Goal: Obtain resource: Obtain resource

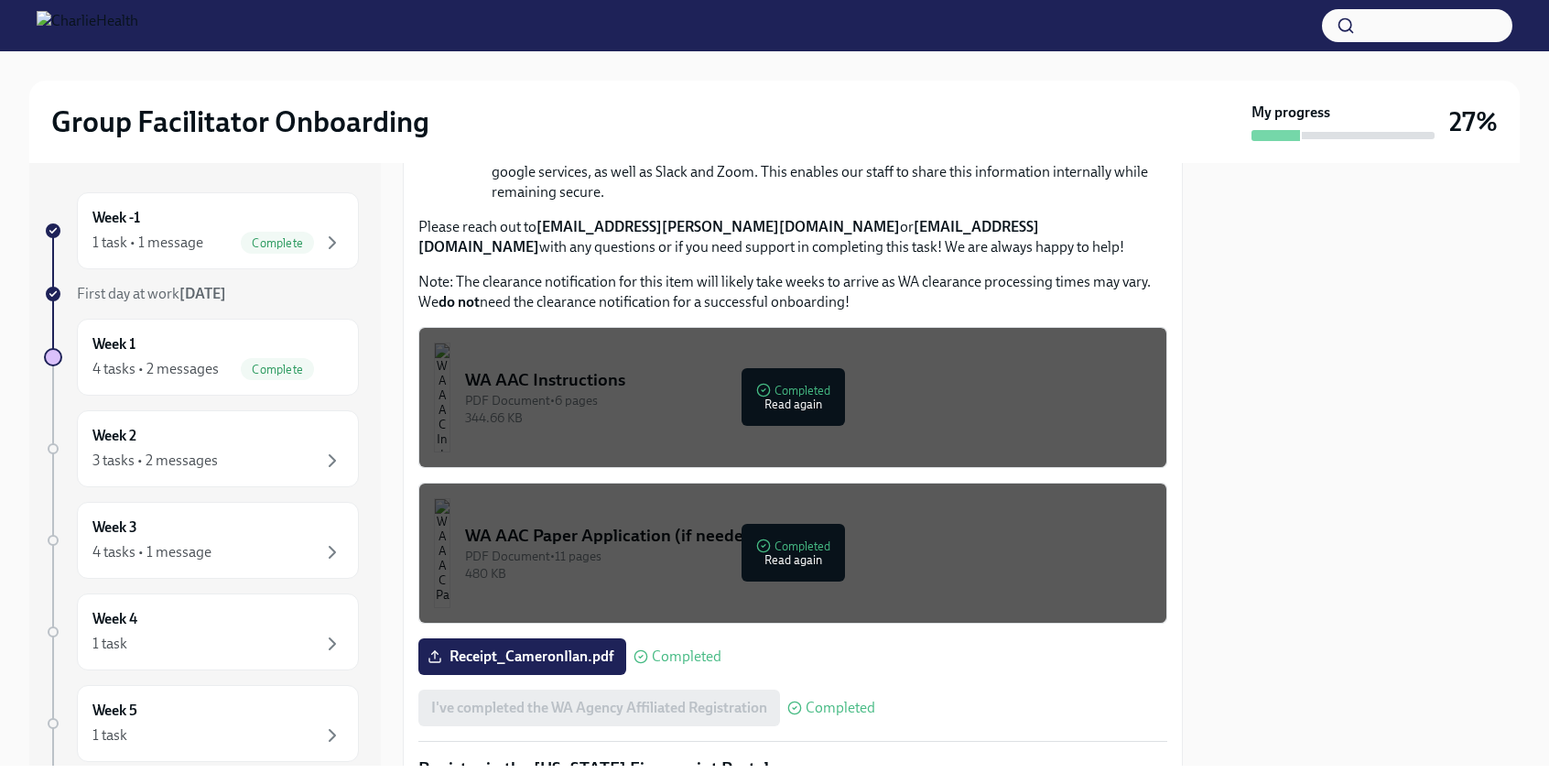
scroll to position [1343, 0]
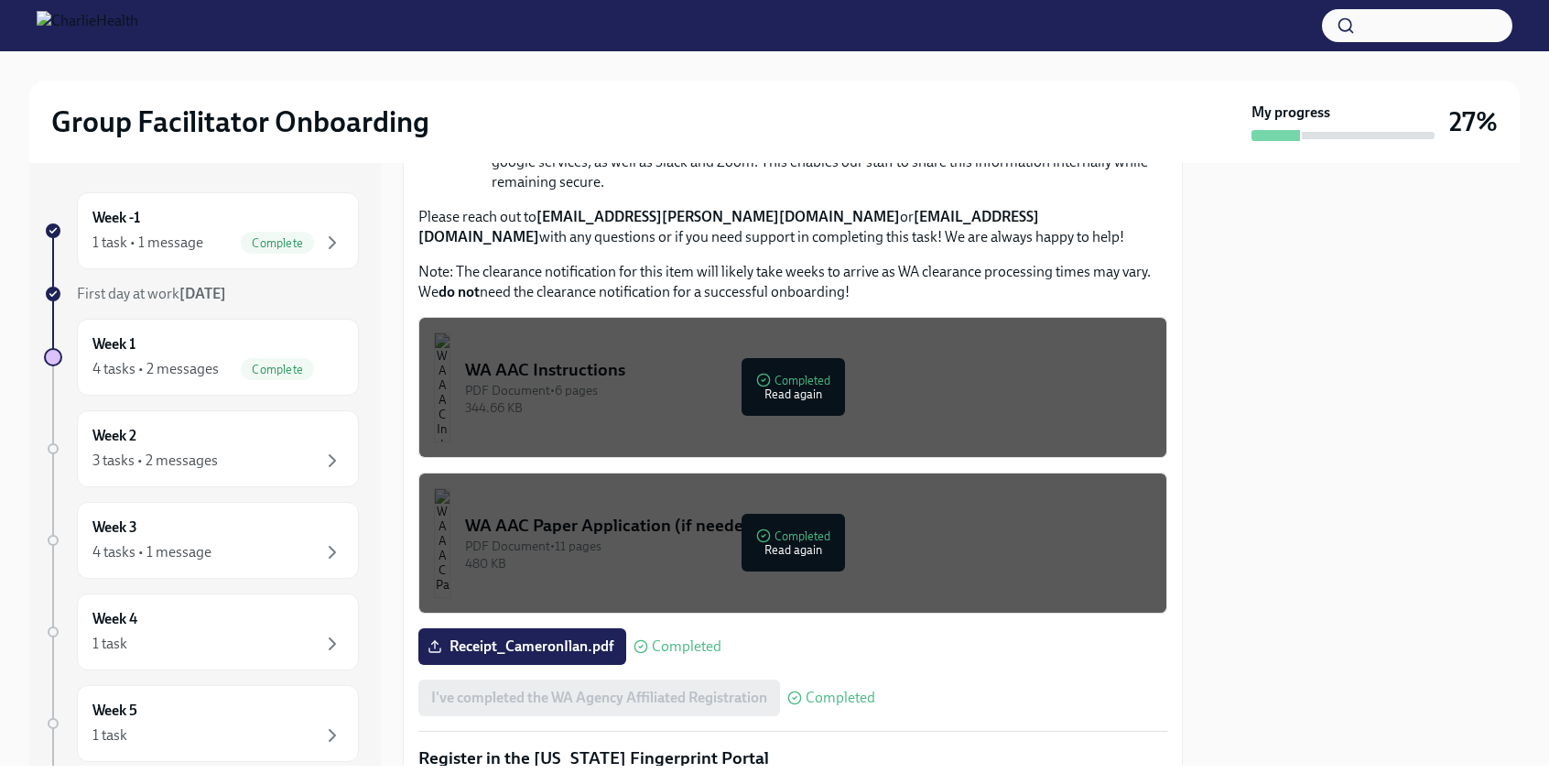
click at [784, 535] on div "WA AAC Paper Application (if needed)" at bounding box center [808, 526] width 687 height 24
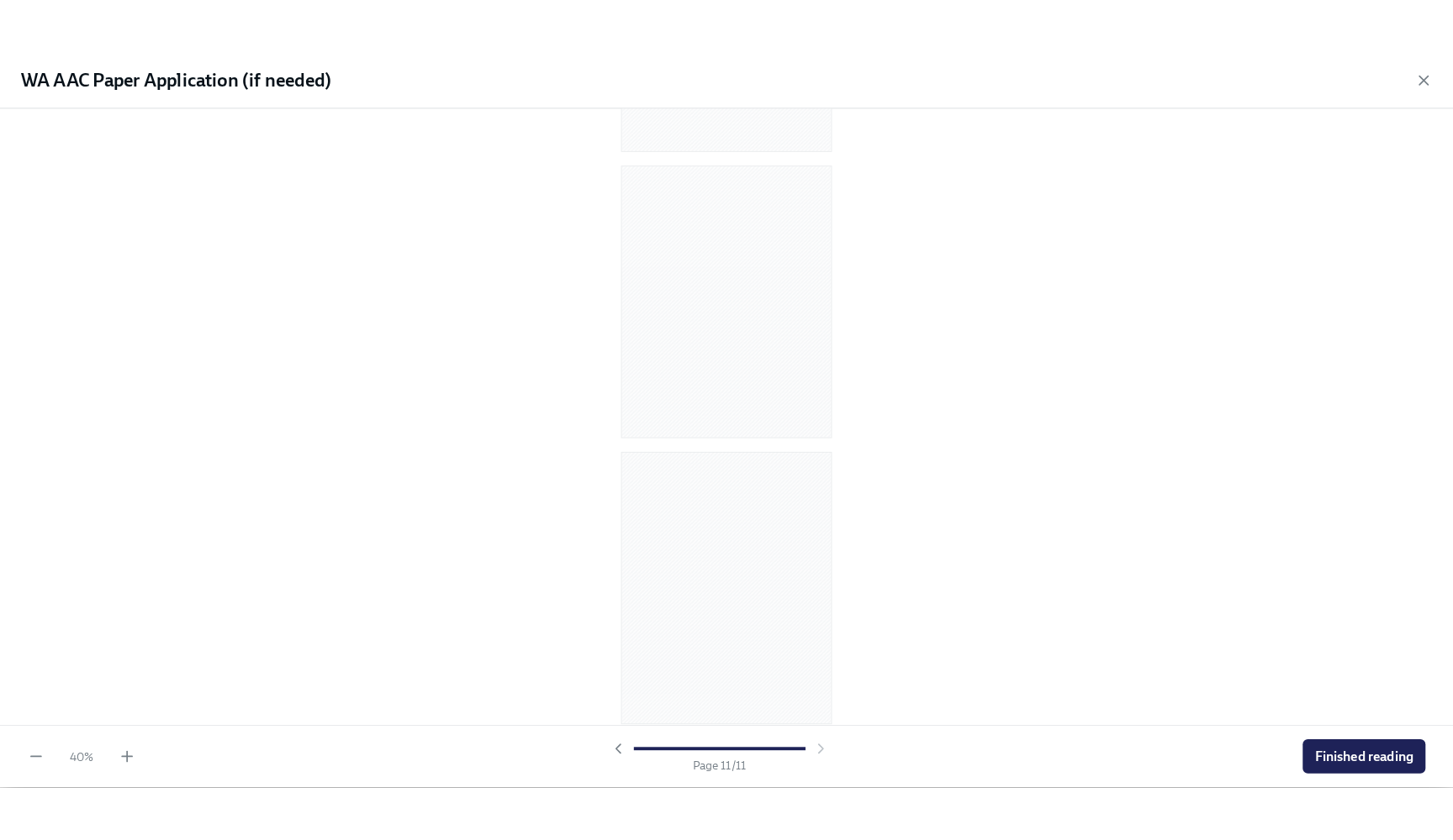
scroll to position [2505, 0]
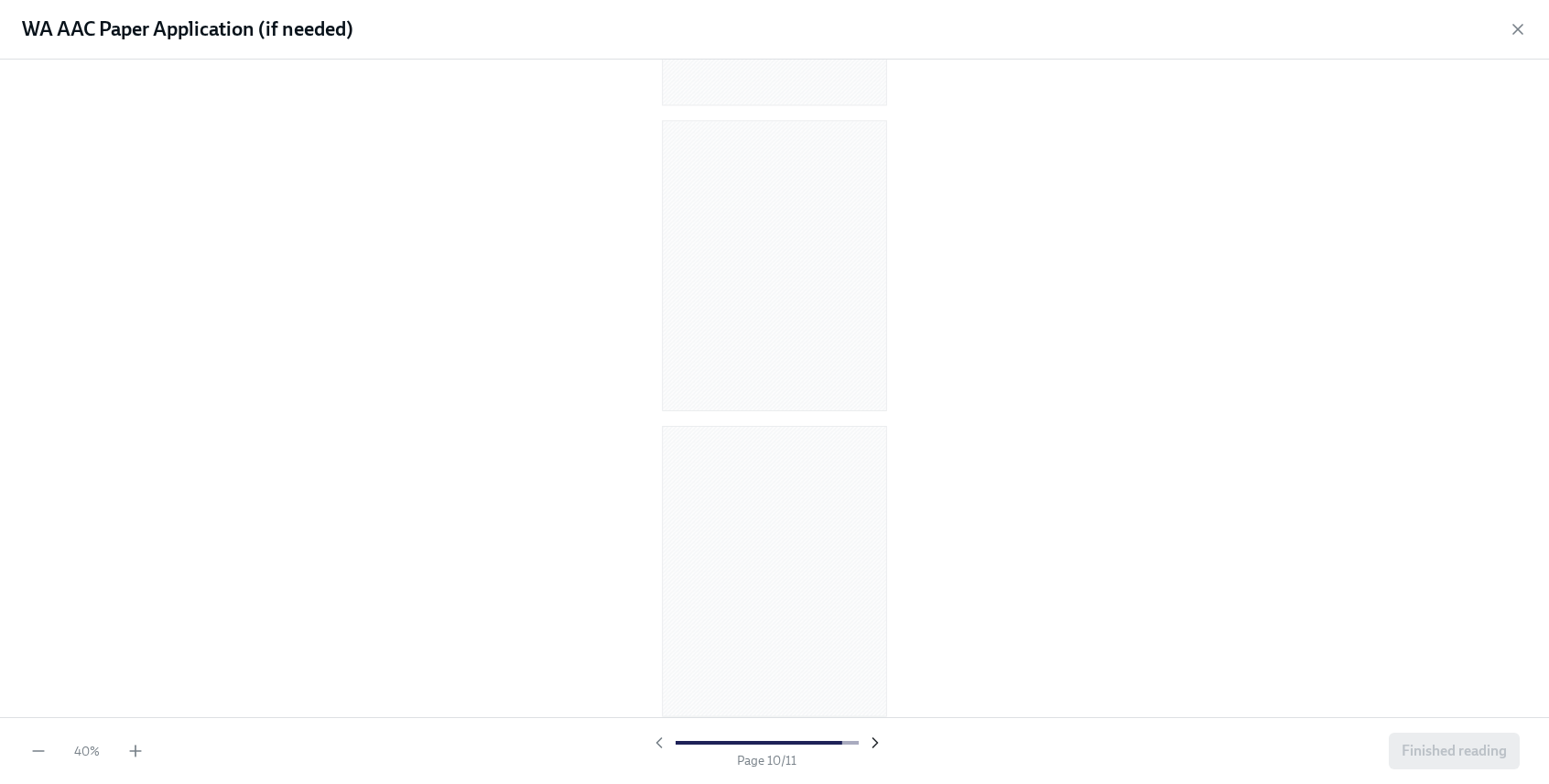
click at [873, 741] on icon "button" at bounding box center [875, 742] width 18 height 18
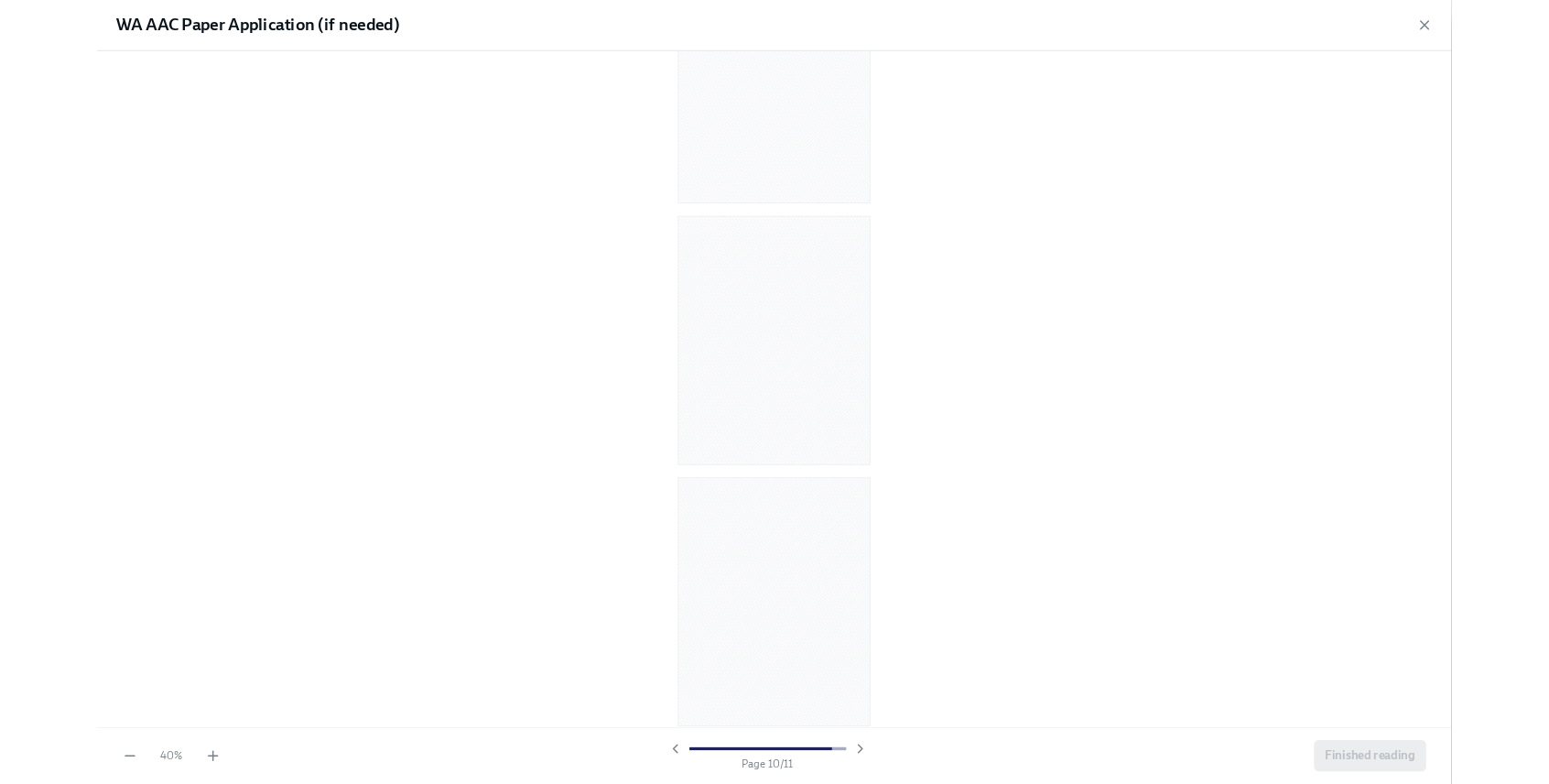
scroll to position [0, 0]
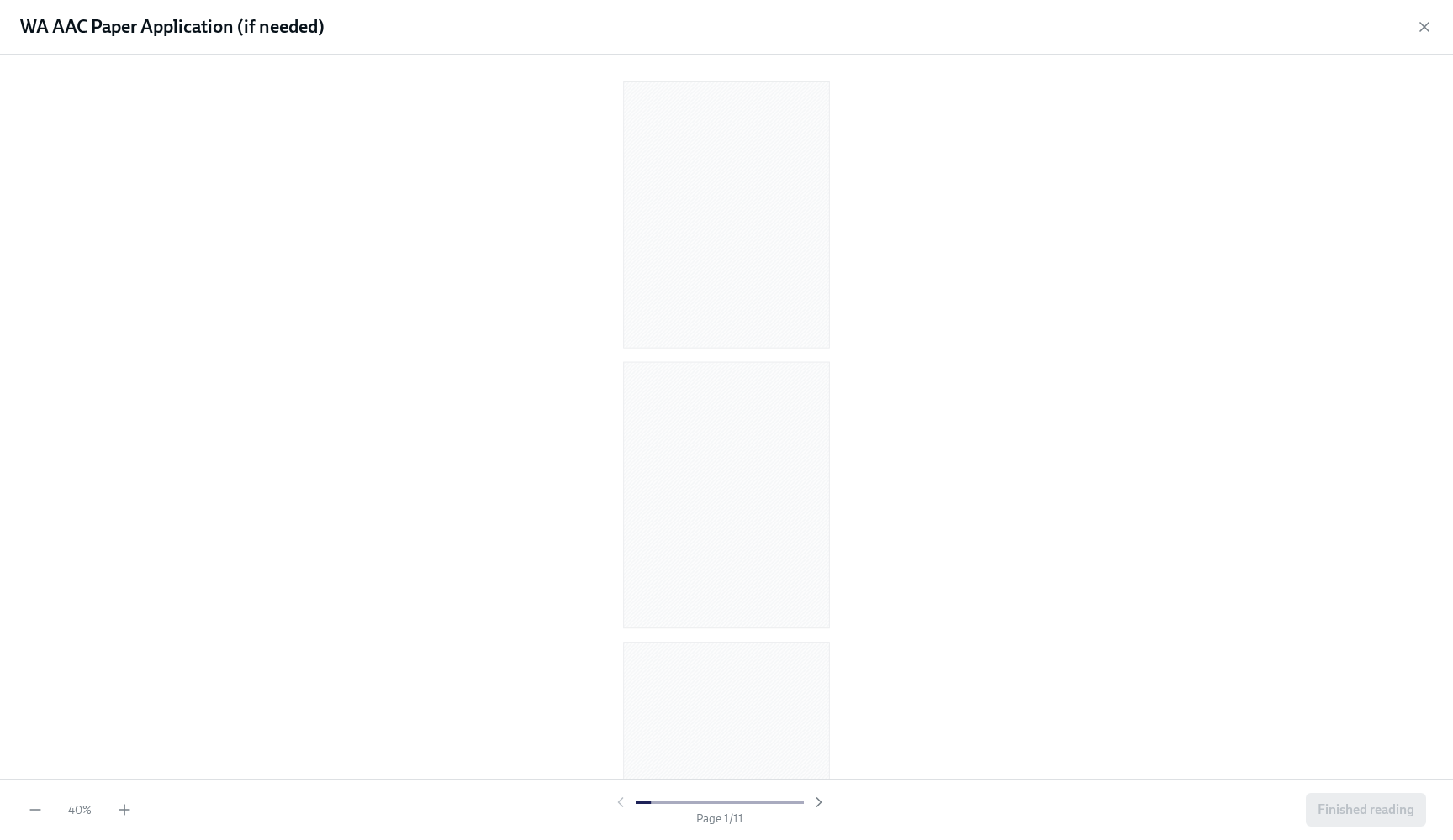
click at [520, 503] on div at bounding box center [726, 413] width 1399 height 691
click at [124, 719] on icon "button" at bounding box center [124, 810] width 17 height 17
click at [37, 719] on icon "button" at bounding box center [35, 810] width 17 height 17
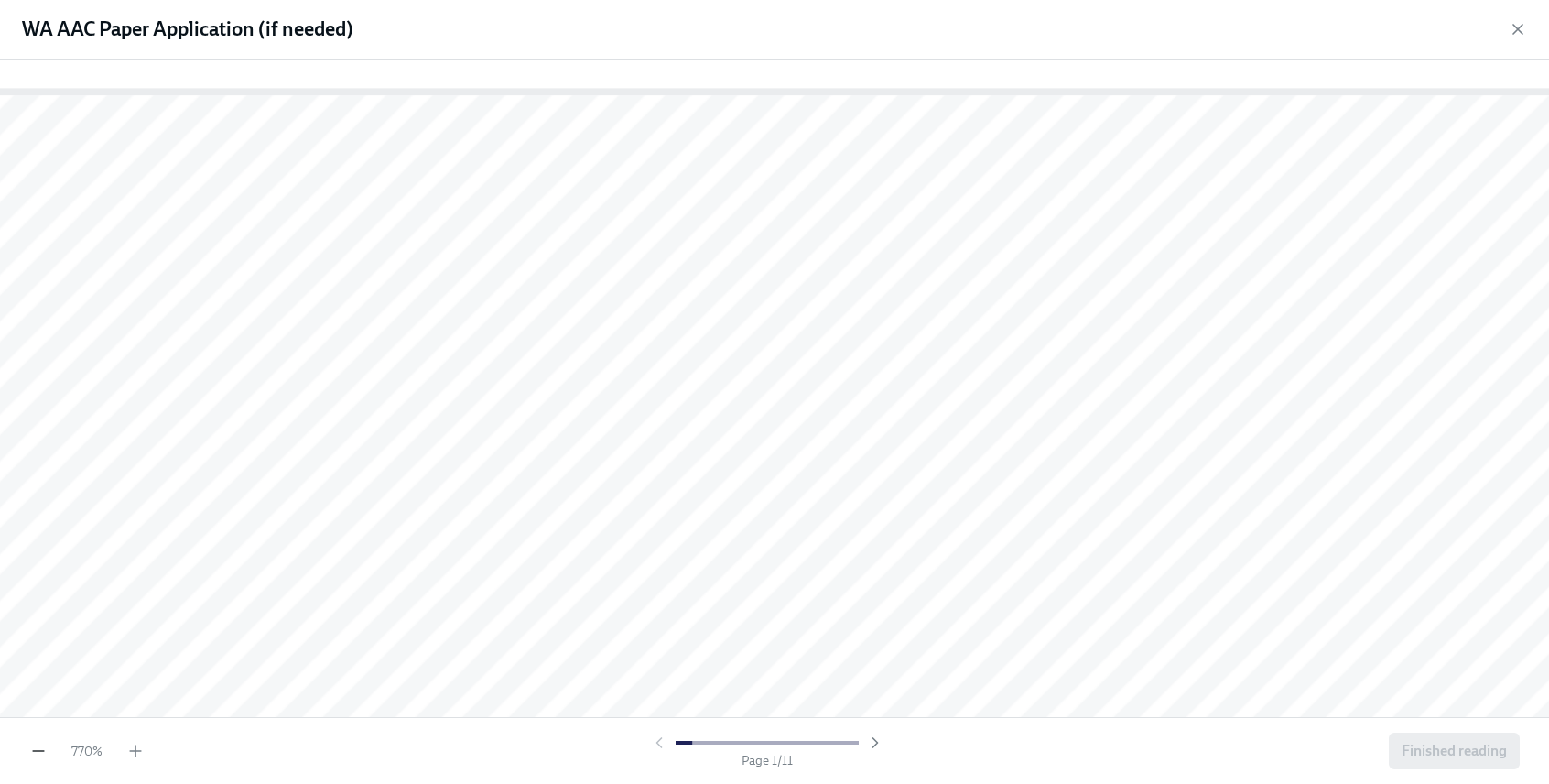
click at [34, 753] on icon "button" at bounding box center [38, 751] width 18 height 18
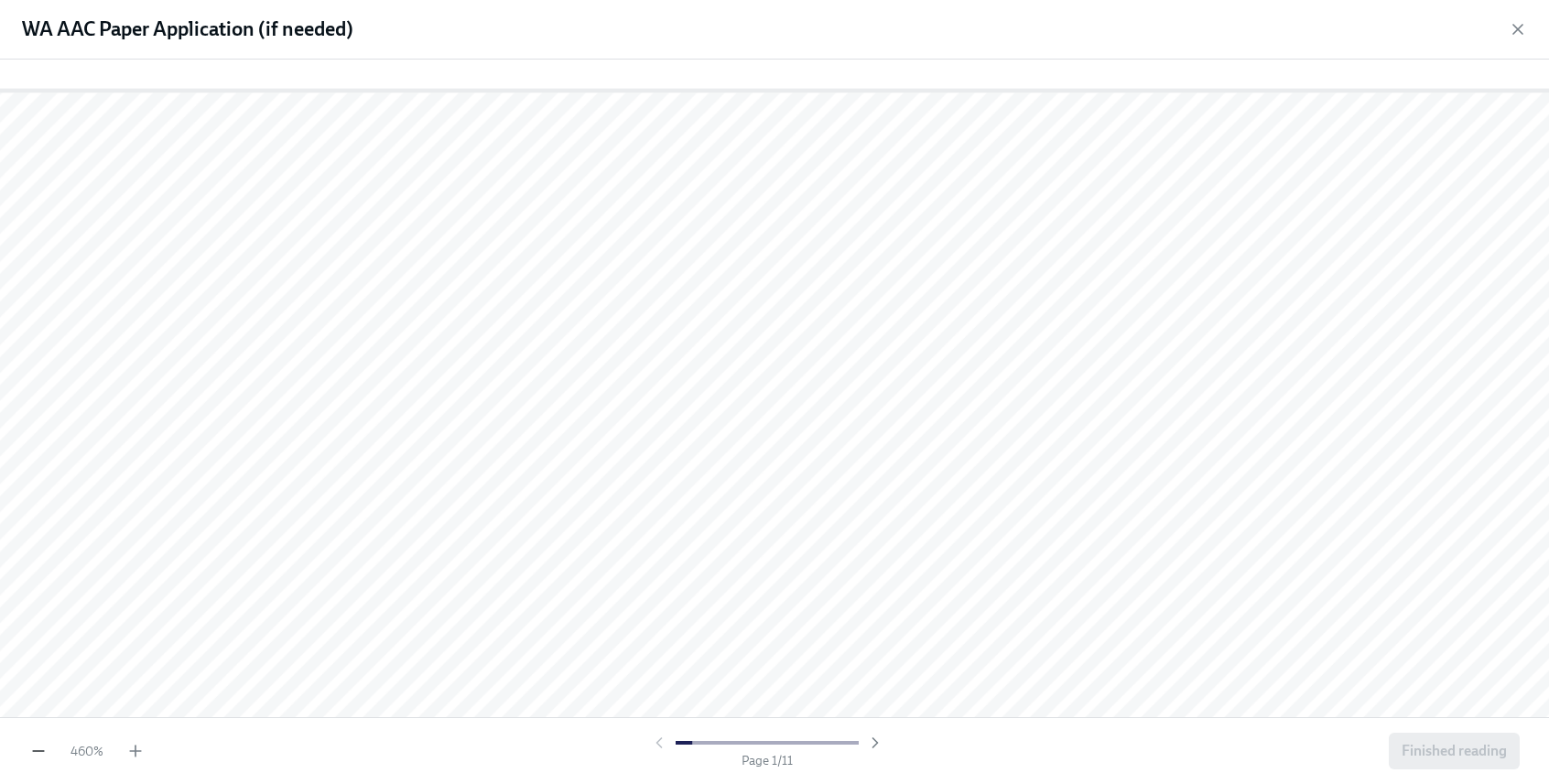
click at [34, 753] on icon "button" at bounding box center [38, 751] width 18 height 18
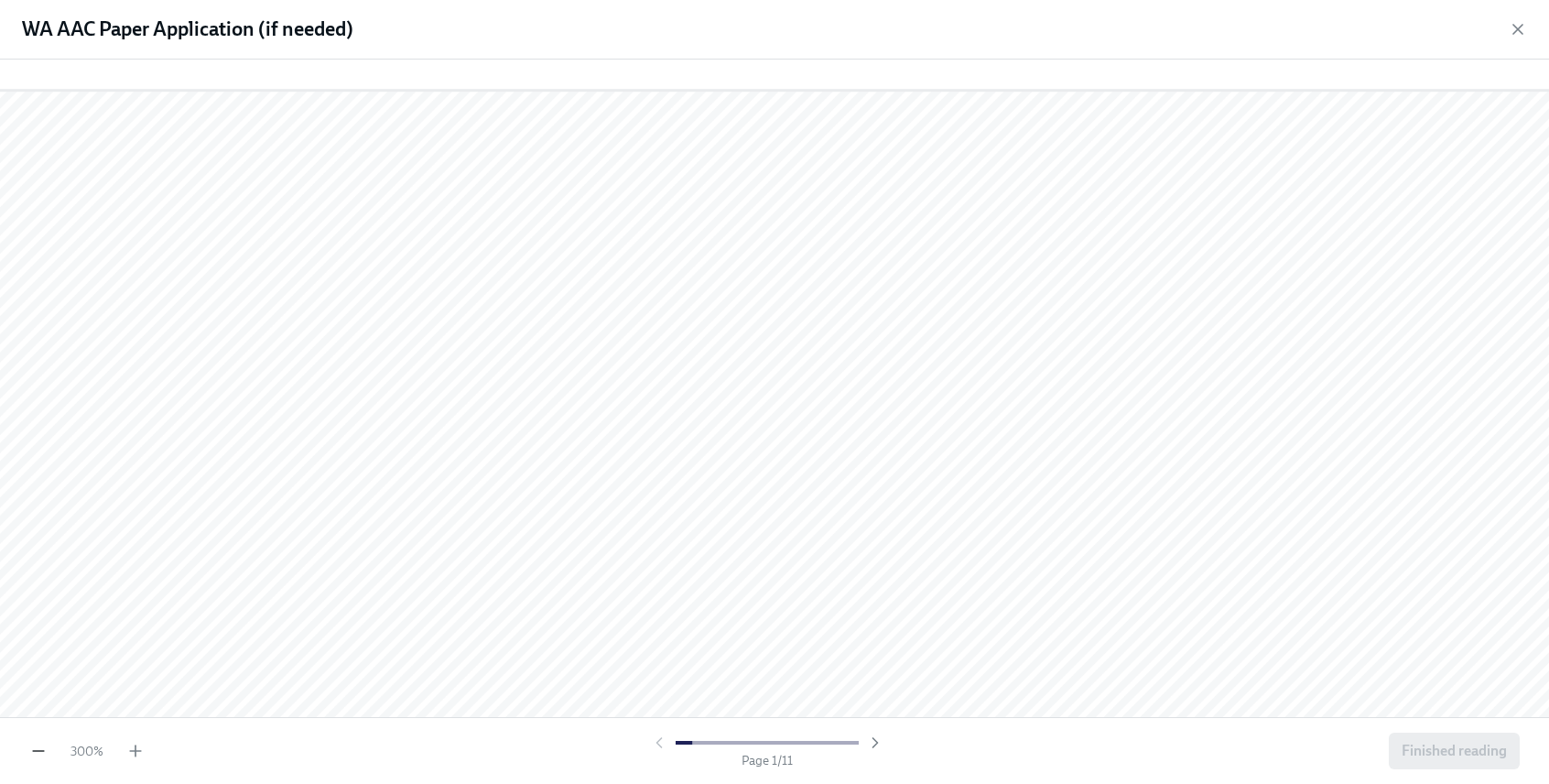
click at [34, 753] on icon "button" at bounding box center [38, 751] width 18 height 18
